Goal: Transaction & Acquisition: Purchase product/service

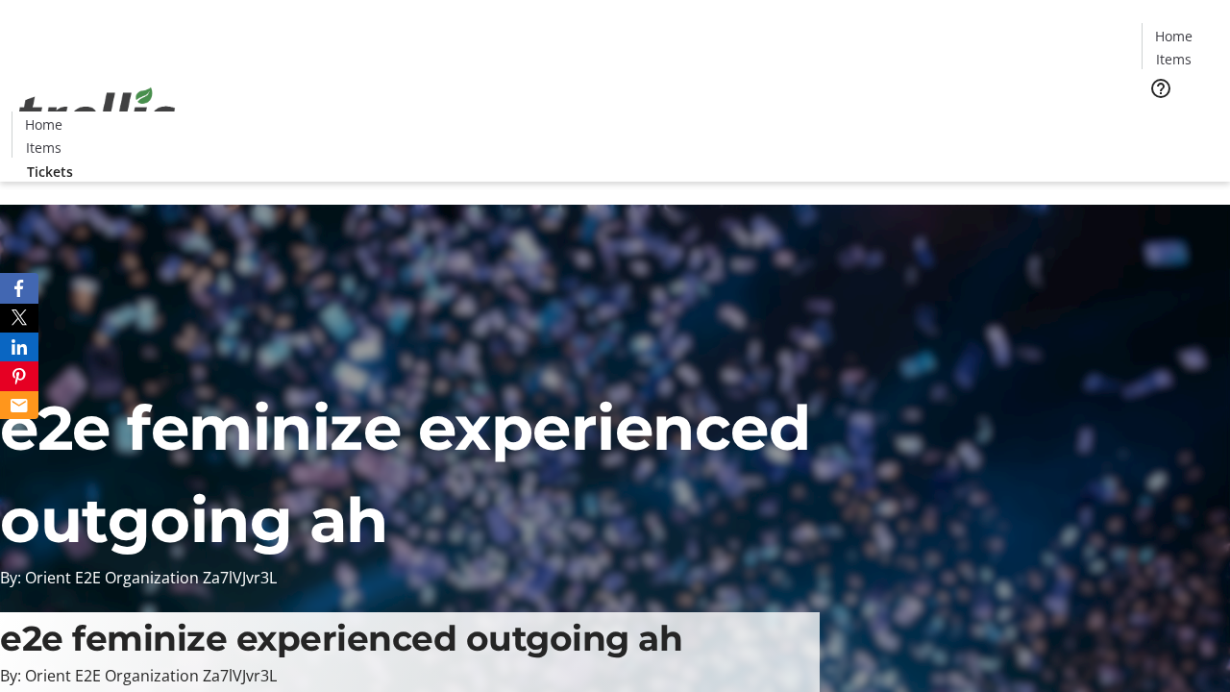
click at [1157, 111] on span "Tickets" at bounding box center [1180, 121] width 46 height 20
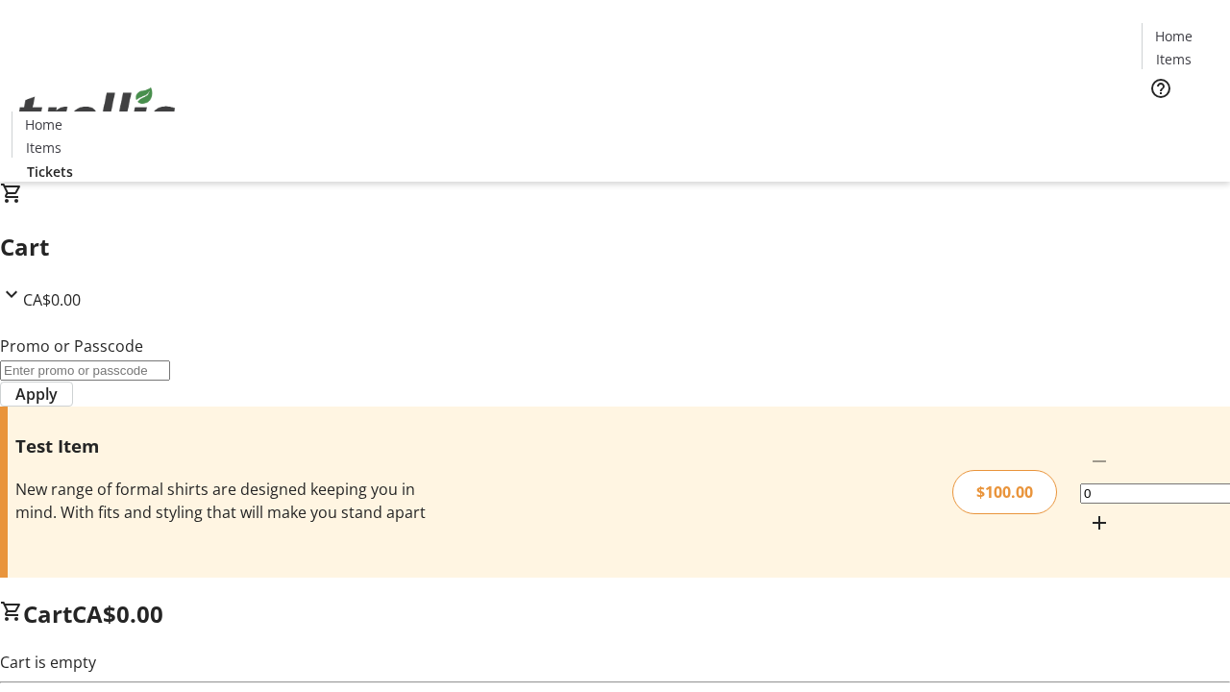
click at [1088, 511] on mat-icon "Increment by one" at bounding box center [1099, 522] width 23 height 23
type input "1"
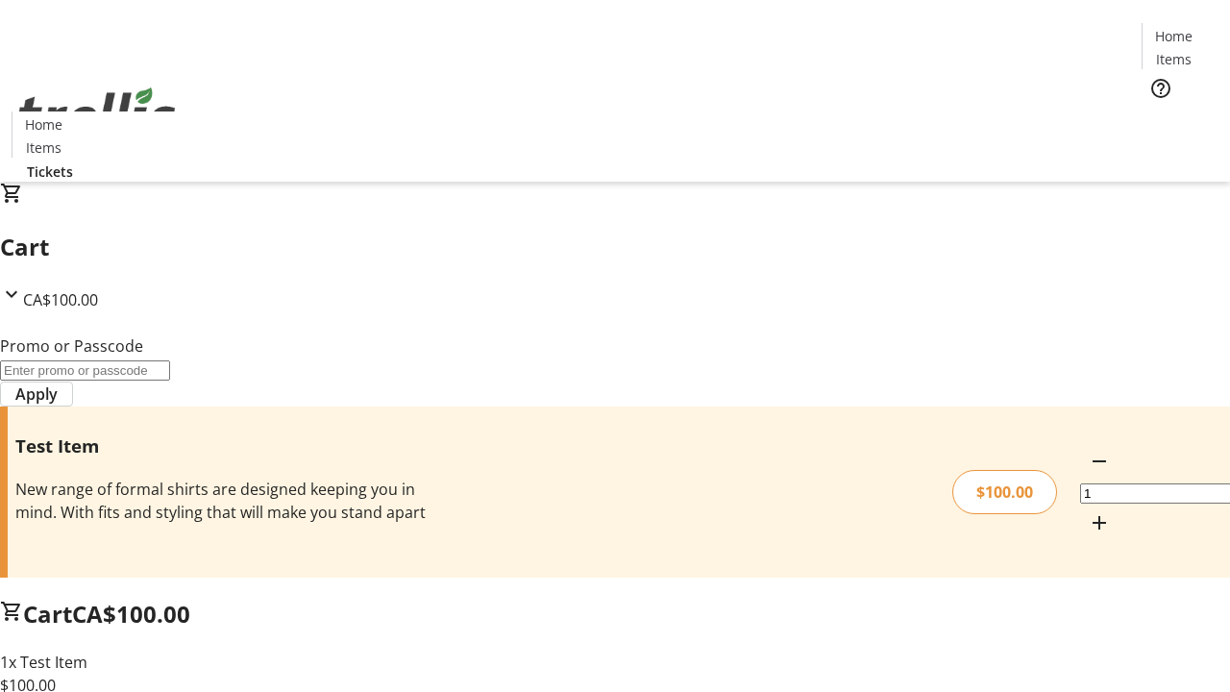
type input "PERCENT"
